Goal: Information Seeking & Learning: Learn about a topic

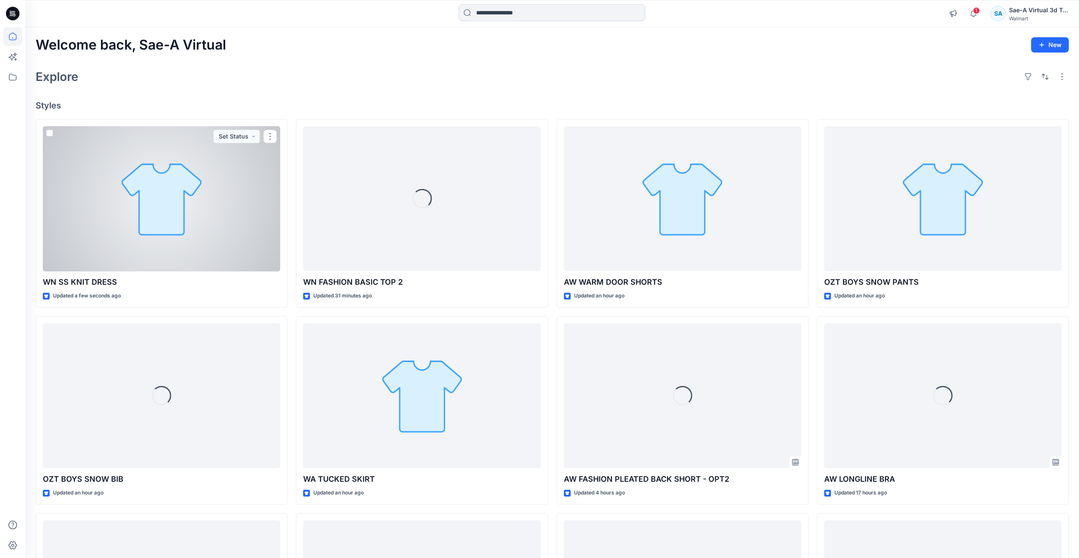
click at [134, 228] on div at bounding box center [161, 198] width 237 height 145
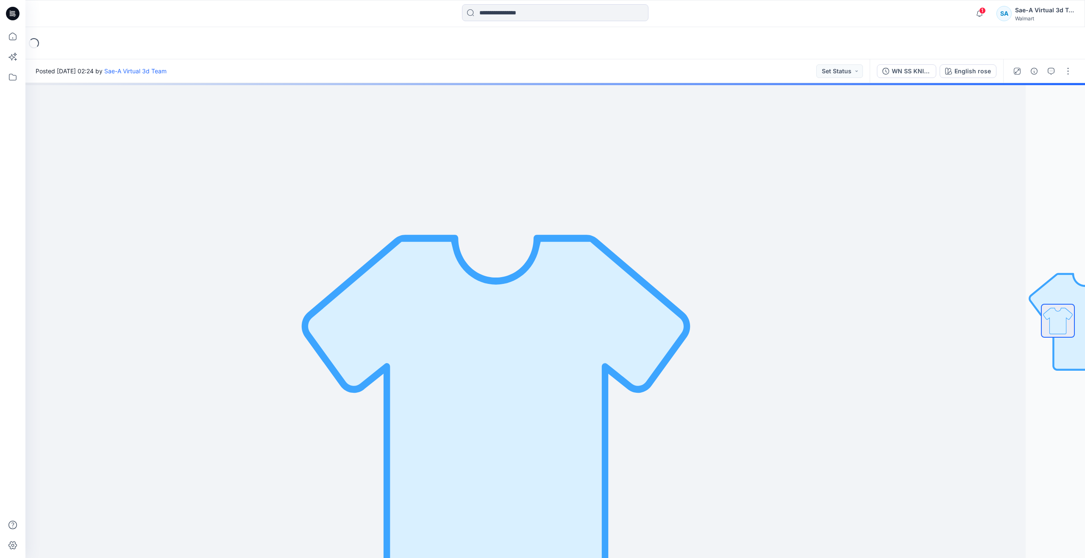
click at [913, 75] on div "WN SS KNIT DRESS _FULL COLORWAYS" at bounding box center [911, 71] width 39 height 9
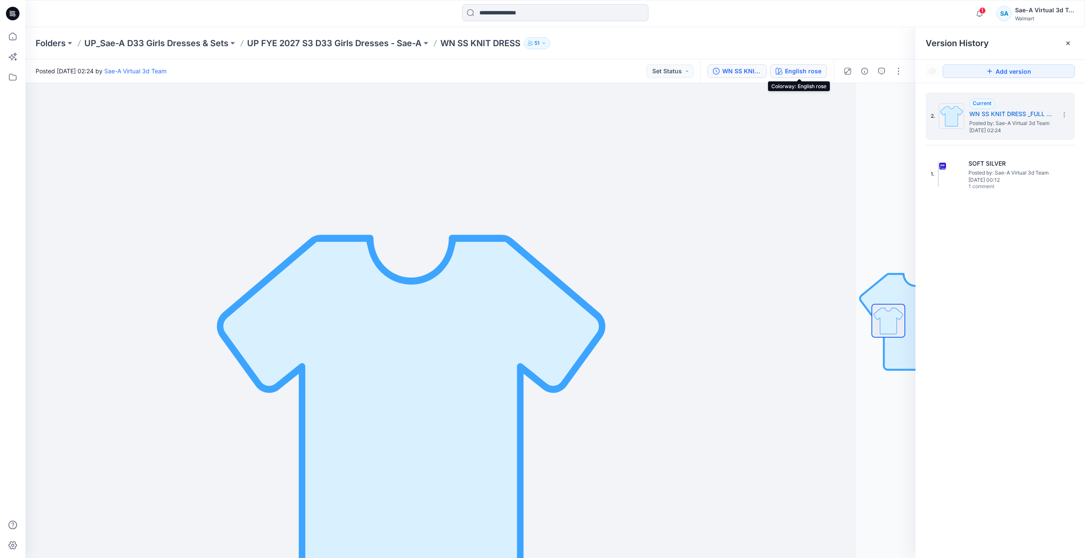
click at [801, 71] on div "English rose" at bounding box center [803, 71] width 36 height 9
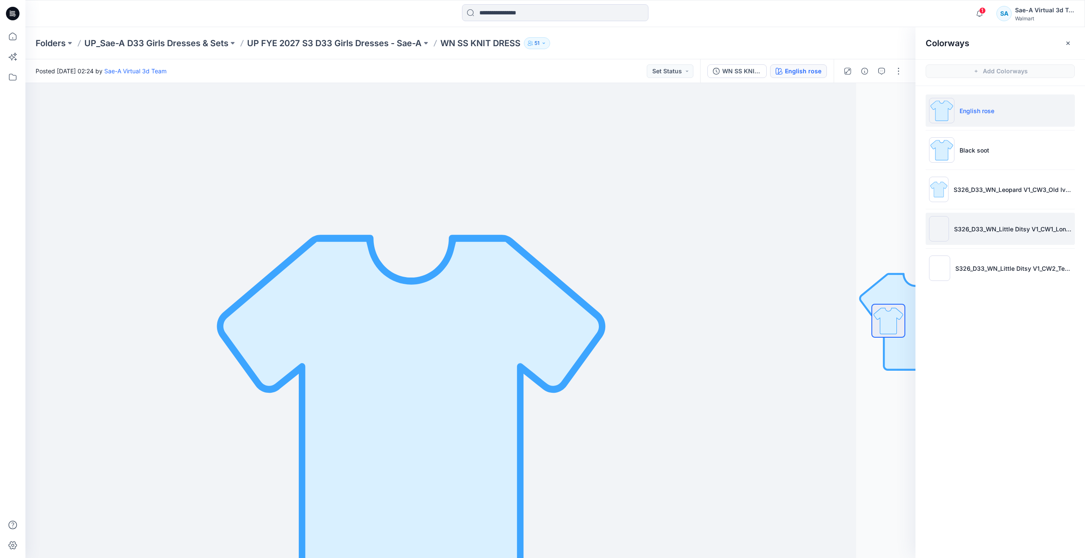
click at [975, 234] on li "S326_D33_WN_Little Ditsy V1_CW1_London Blue_WM" at bounding box center [1000, 229] width 149 height 32
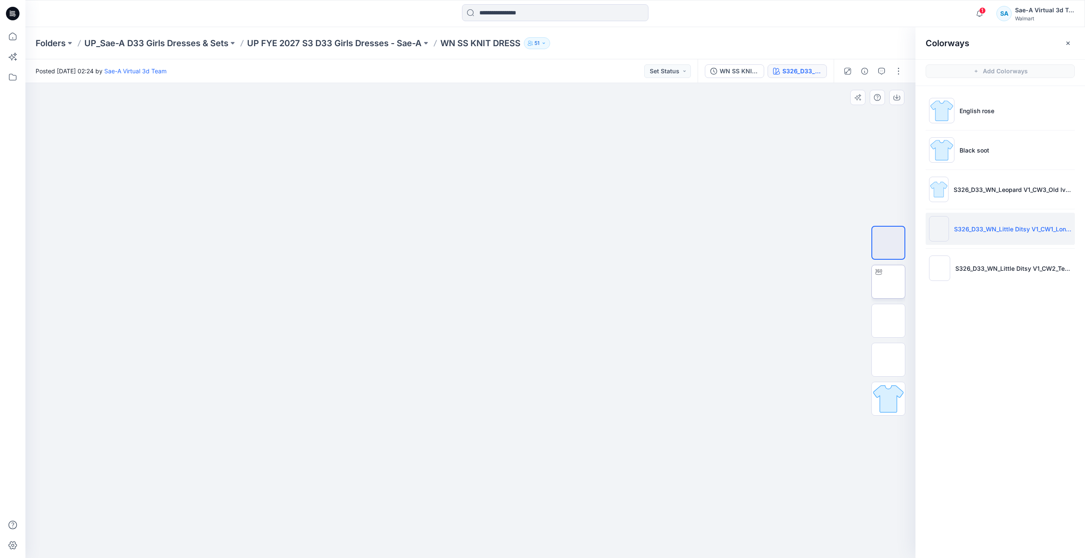
click at [888, 282] on img at bounding box center [888, 282] width 0 height 0
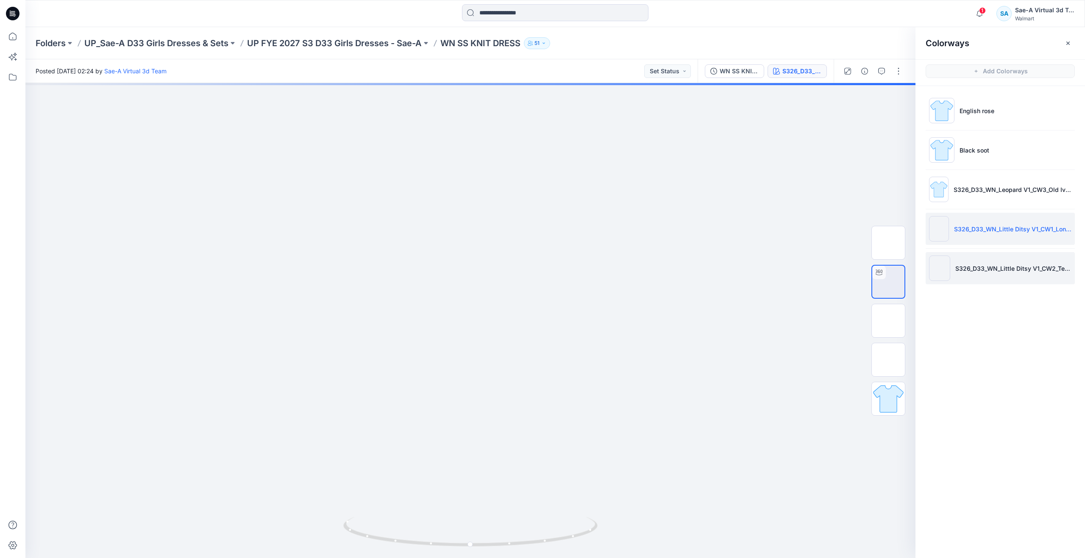
click at [983, 267] on p "S326_D33_WN_Little Ditsy V1_CW2_Teal Sky_WM" at bounding box center [1013, 268] width 116 height 9
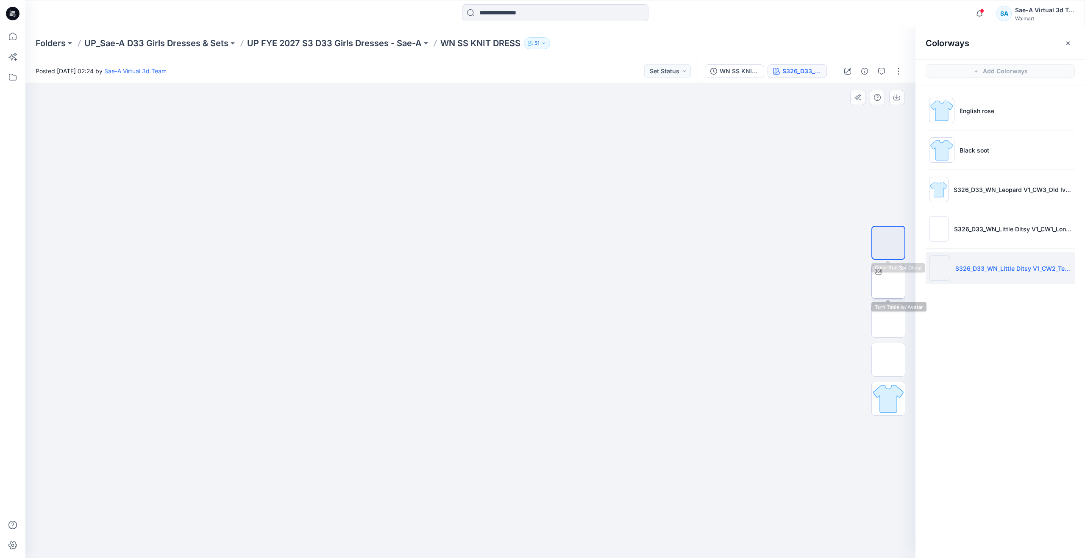
click at [888, 282] on img at bounding box center [888, 282] width 0 height 0
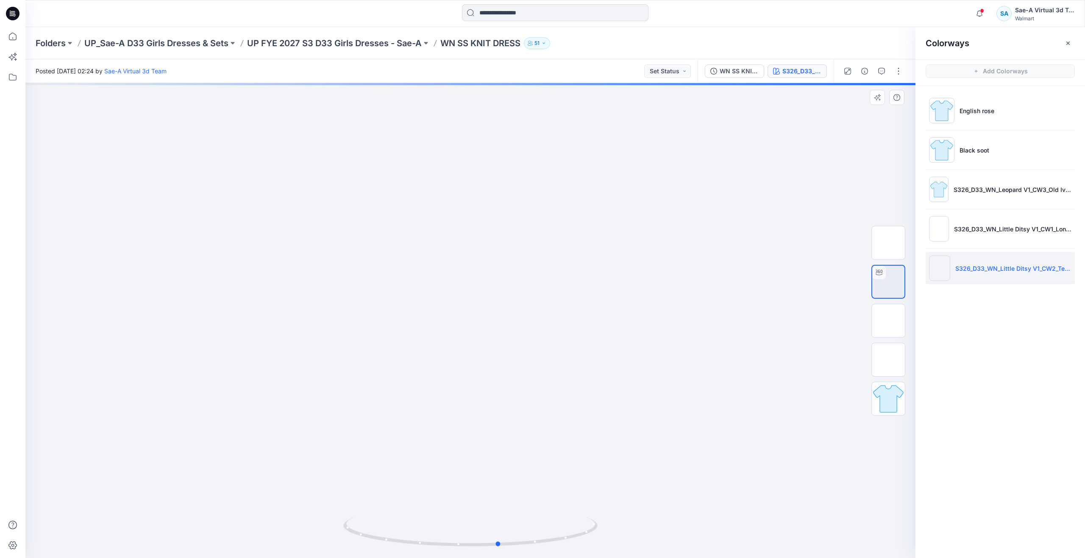
drag, startPoint x: 474, startPoint y: 547, endPoint x: 503, endPoint y: 489, distance: 64.8
click at [503, 489] on div at bounding box center [470, 320] width 890 height 475
click at [888, 321] on img at bounding box center [888, 321] width 0 height 0
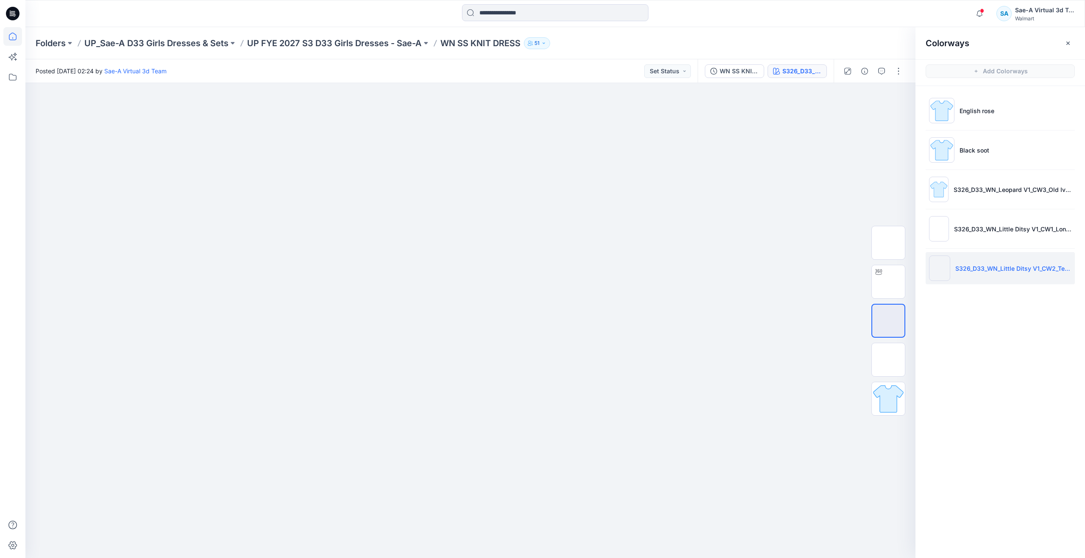
click at [16, 37] on icon at bounding box center [13, 37] width 8 height 8
